Goal: Task Accomplishment & Management: Manage account settings

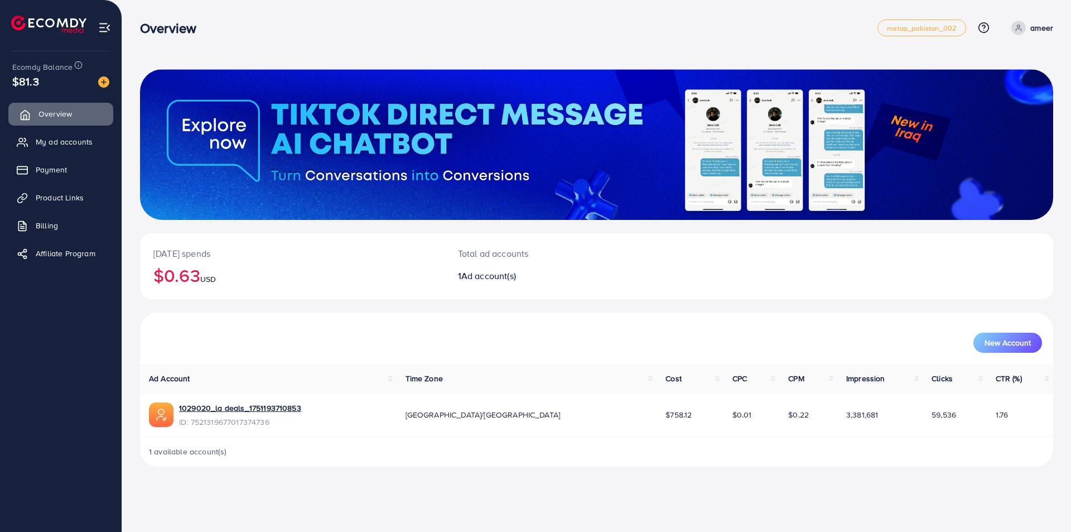
click at [51, 110] on span "Overview" at bounding box center [54, 113] width 33 height 11
click at [78, 141] on span "My ad accounts" at bounding box center [66, 141] width 57 height 11
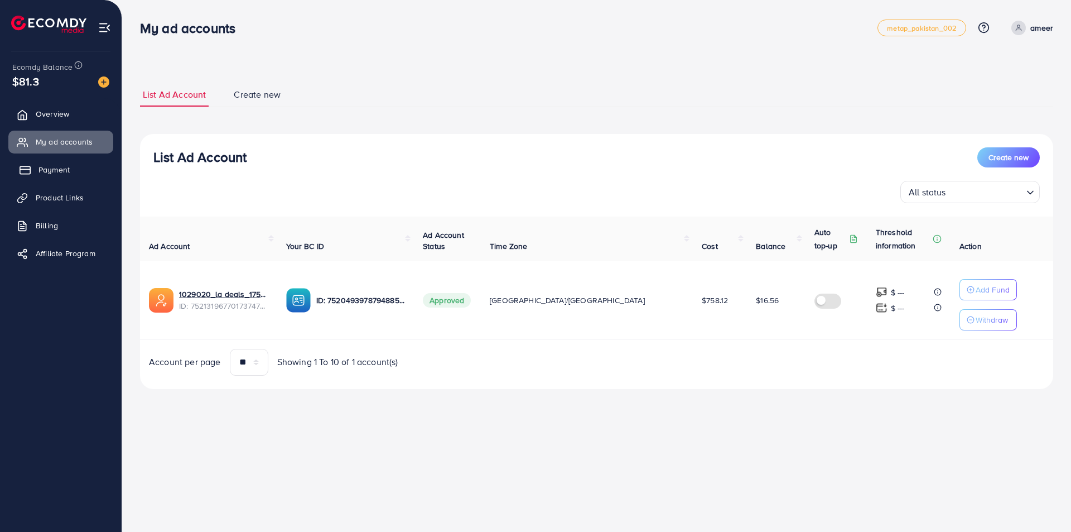
click at [57, 173] on span "Payment" at bounding box center [53, 169] width 31 height 11
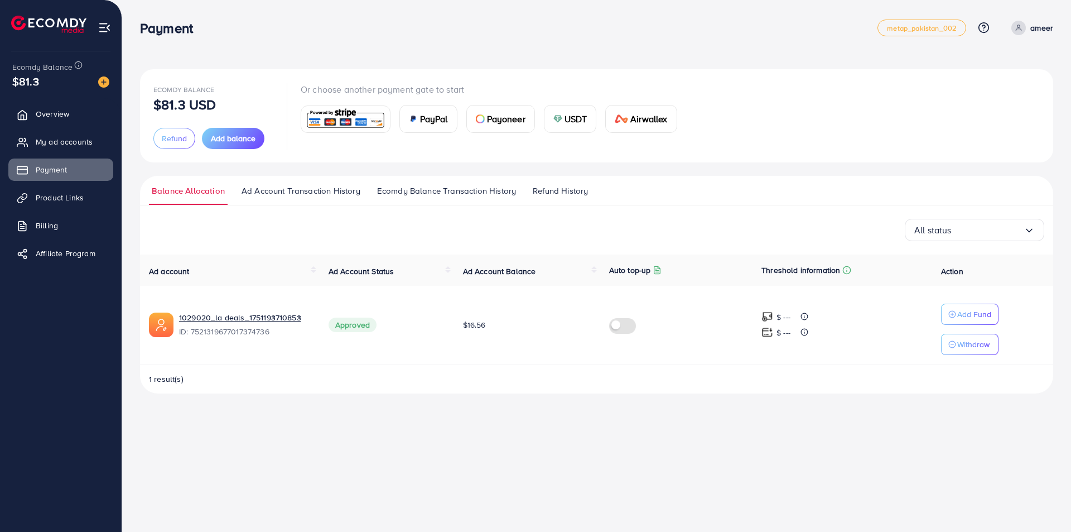
click at [340, 171] on div "Ecomdy Balance $81.3 USD Refund Add balance Or choose another payment gate to s…" at bounding box center [596, 231] width 913 height 324
click at [1031, 232] on icon "Search for option" at bounding box center [1029, 230] width 11 height 11
click at [838, 203] on ul "Balance Allocation Ad Account Transaction History Ecomdy Balance Transaction Hi…" at bounding box center [596, 191] width 913 height 30
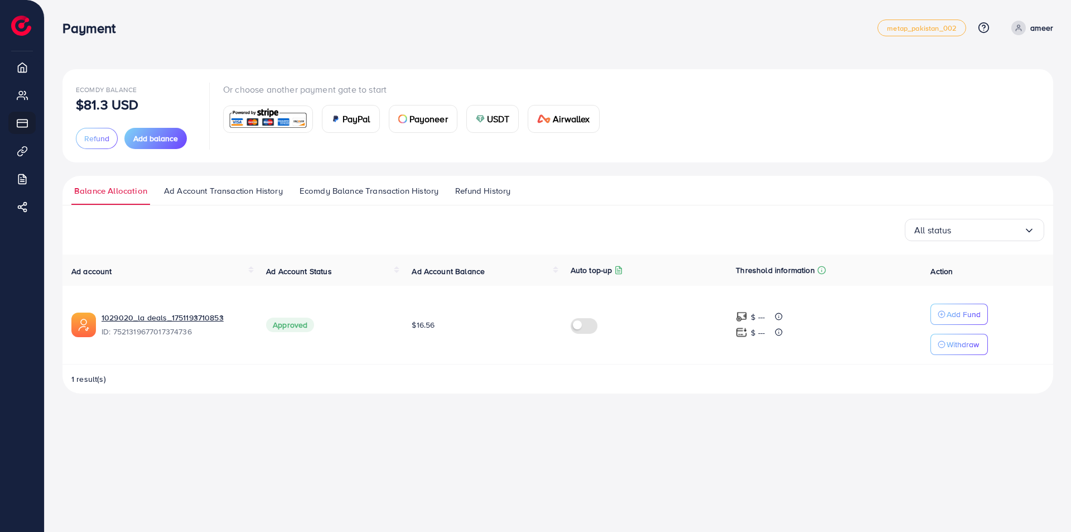
click at [321, 417] on div "Payment metap_pakistan_002 Help Center Contact Support Plans and Pricing Term a…" at bounding box center [535, 266] width 1071 height 532
click at [209, 164] on div "Ecomdy Balance $81.3 USD Refund Add balance Or choose another payment gate to s…" at bounding box center [557, 231] width 991 height 324
click at [208, 165] on div "Ecomdy Balance $81.3 USD Refund Add balance Or choose another payment gate to s…" at bounding box center [557, 231] width 991 height 324
click at [208, 170] on div "Ecomdy Balance $81.3 USD Refund Add balance Or choose another payment gate to s…" at bounding box center [557, 231] width 991 height 324
click at [207, 167] on div "Ecomdy Balance $81.3 USD Refund Add balance Or choose another payment gate to s…" at bounding box center [557, 231] width 991 height 324
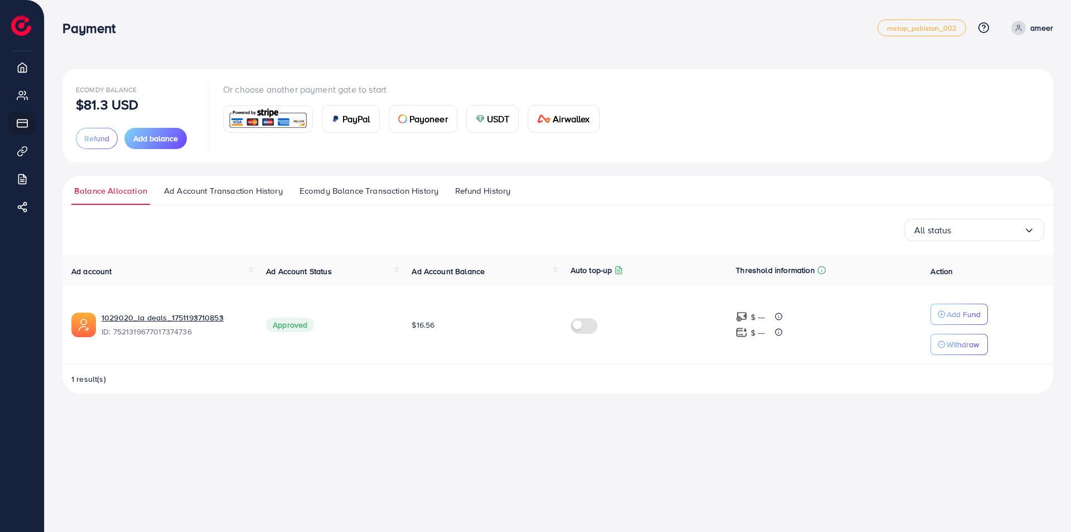
click at [207, 167] on div "Ecomdy Balance $81.3 USD Refund Add balance Or choose another payment gate to s…" at bounding box center [557, 231] width 991 height 324
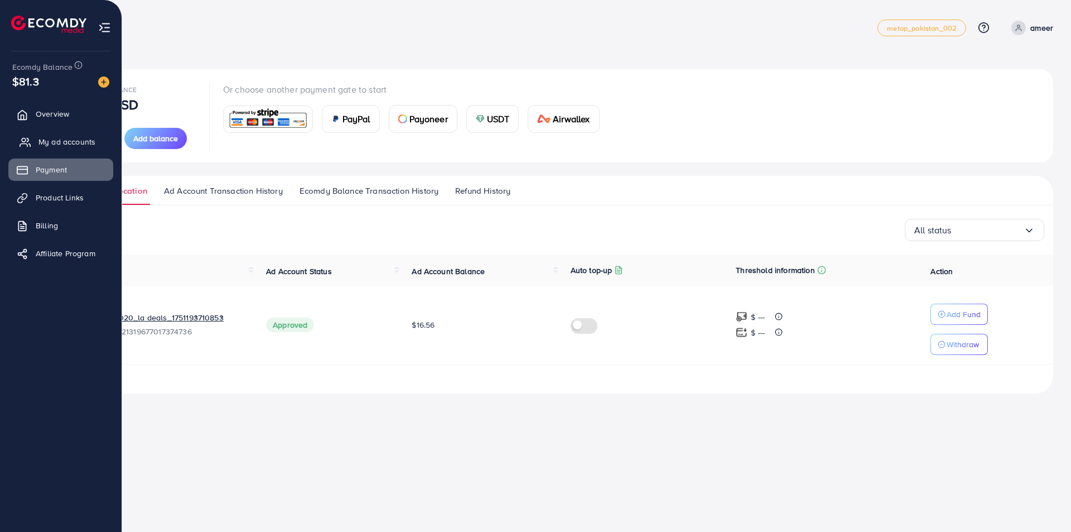
click at [83, 140] on span "My ad accounts" at bounding box center [66, 141] width 57 height 11
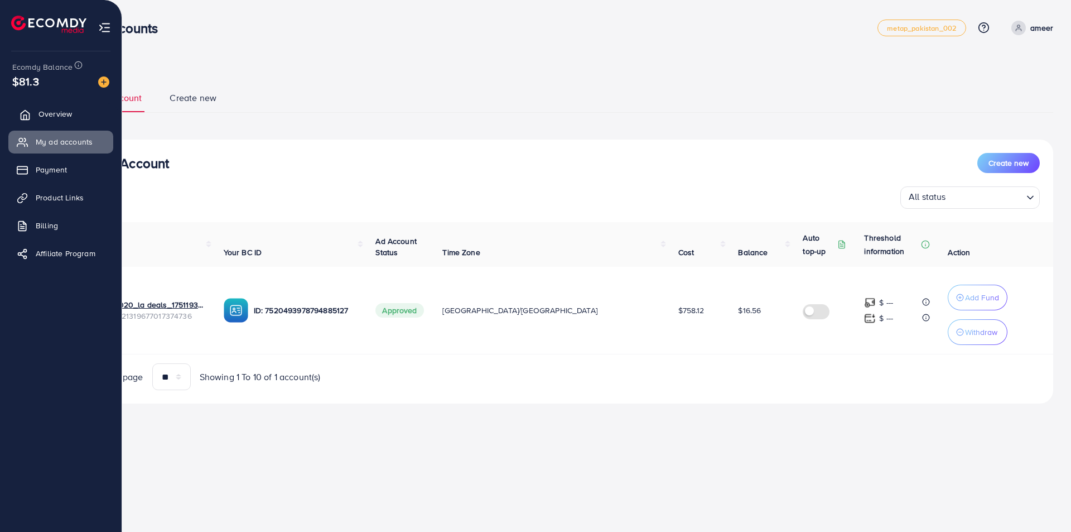
click at [52, 113] on span "Overview" at bounding box center [54, 113] width 33 height 11
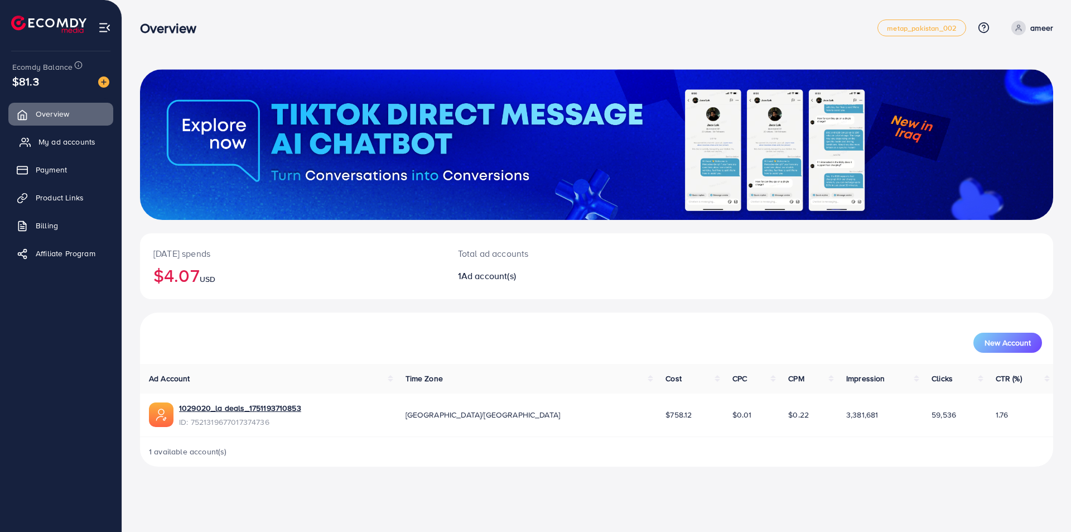
click at [63, 142] on span "My ad accounts" at bounding box center [66, 141] width 57 height 11
